Goal: Communication & Community: Answer question/provide support

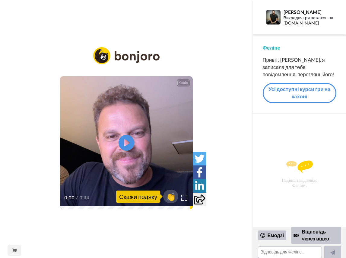
click at [131, 139] on icon at bounding box center [127, 143] width 16 height 16
click at [304, 232] on font "Відповідь через відео" at bounding box center [315, 234] width 27 height 13
click at [174, 196] on font "👏" at bounding box center [170, 196] width 11 height 11
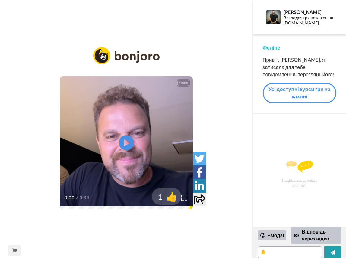
click at [283, 181] on font "Надішліть" at bounding box center [291, 179] width 19 height 5
click at [295, 165] on img at bounding box center [300, 166] width 27 height 12
click at [284, 162] on div "Надішліть відповідь Феліпе ." at bounding box center [300, 174] width 77 height 100
drag, startPoint x: 284, startPoint y: 163, endPoint x: 304, endPoint y: 170, distance: 21.2
click at [304, 170] on img at bounding box center [300, 166] width 27 height 12
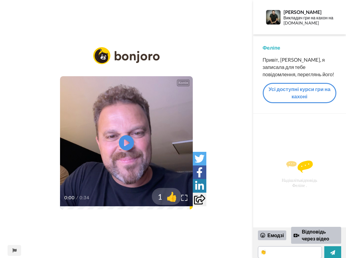
click at [287, 165] on img at bounding box center [300, 166] width 27 height 12
drag, startPoint x: 289, startPoint y: 165, endPoint x: 278, endPoint y: 180, distance: 19.3
click at [278, 180] on div "Надішліть відповідь Феліпе ." at bounding box center [300, 174] width 77 height 100
click at [298, 168] on img at bounding box center [300, 166] width 27 height 12
click at [281, 182] on div "Надішліть відповідь Феліпе ." at bounding box center [300, 174] width 77 height 100
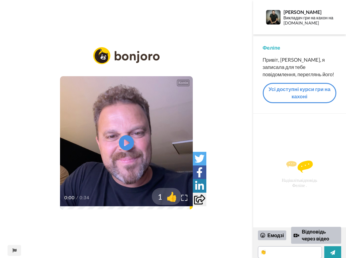
click at [291, 156] on div "Надішліть відповідь Феліпе ." at bounding box center [300, 174] width 77 height 100
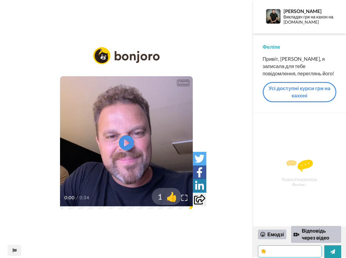
click at [273, 252] on textarea "👏" at bounding box center [290, 251] width 64 height 12
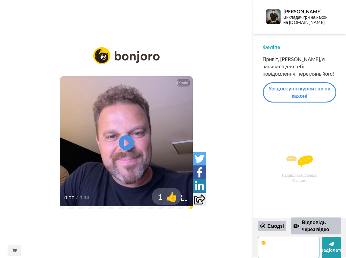
scroll to position [1, 0]
paste textarea "Gracias a ustedes por el maravilloso contenido. He visto el video sobre la ruti…"
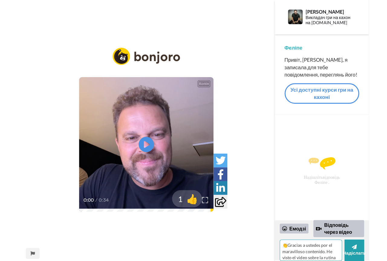
scroll to position [84, 0]
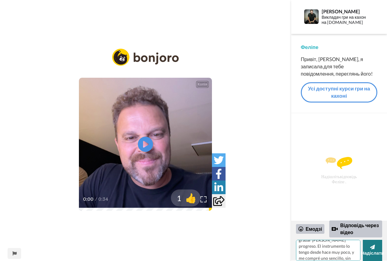
type textarea "👏Gracias a ustedes por el maravilloso contenido. He visto el video sobre la rut…"
click at [346, 252] on font "Надіслати" at bounding box center [372, 253] width 23 height 5
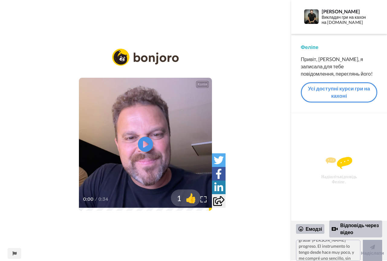
scroll to position [0, 0]
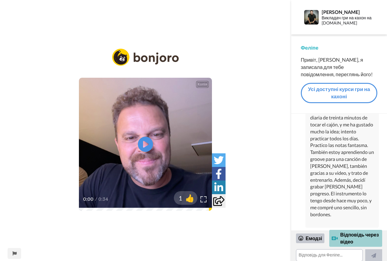
scroll to position [1, 0]
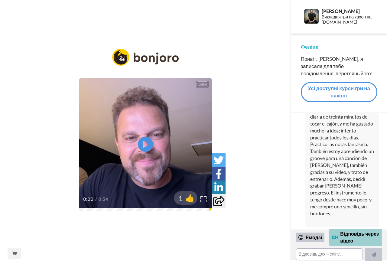
click at [347, 237] on font "Відповідь через відео" at bounding box center [360, 237] width 40 height 14
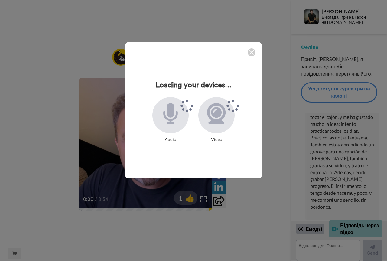
scroll to position [1, 0]
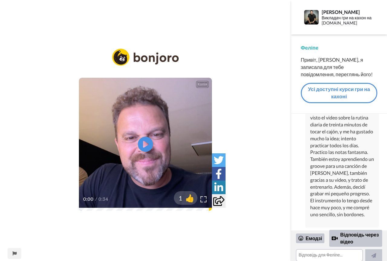
scroll to position [1, 0]
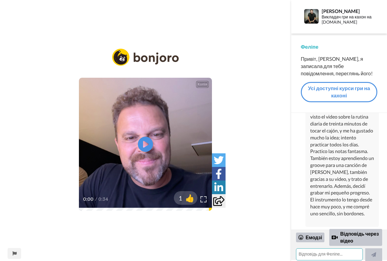
click at [326, 252] on textarea at bounding box center [329, 254] width 67 height 12
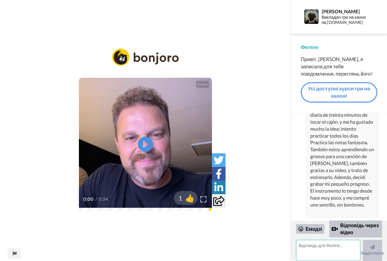
scroll to position [1, 0]
